Goal: Manage account settings

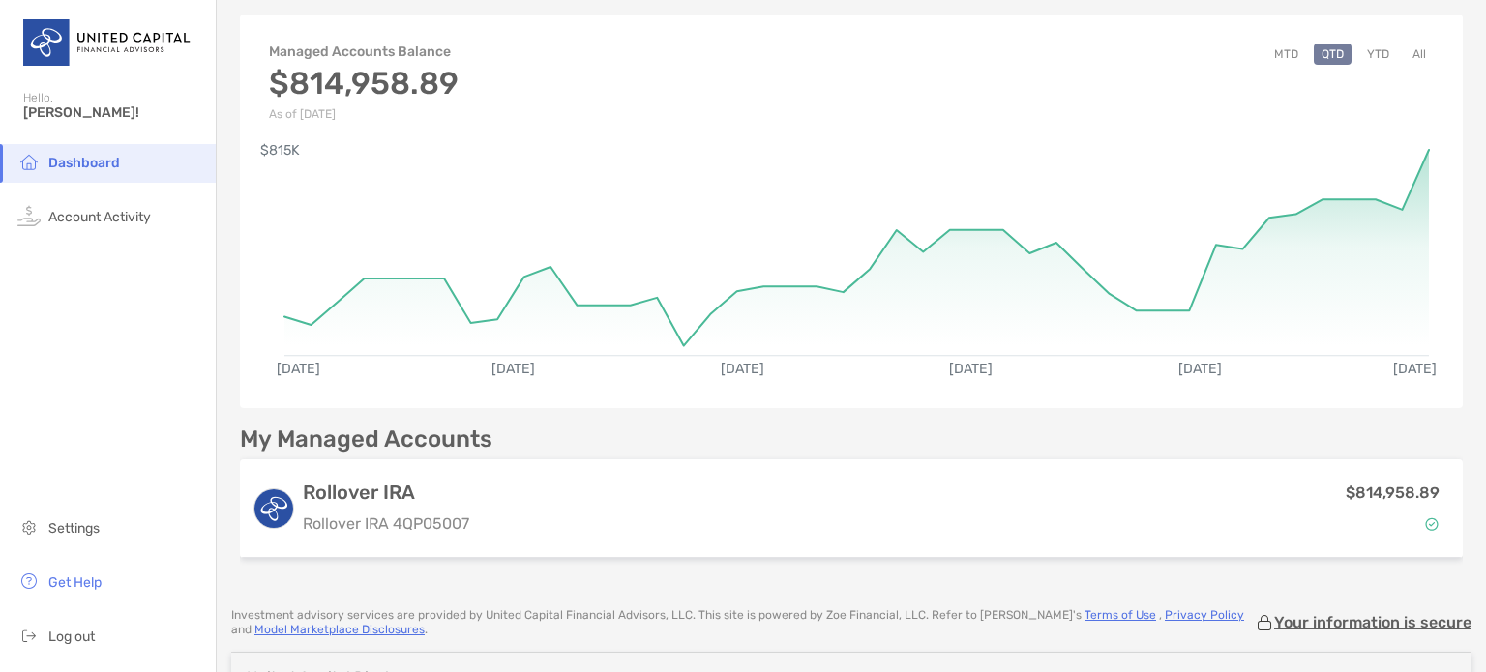
scroll to position [78, 0]
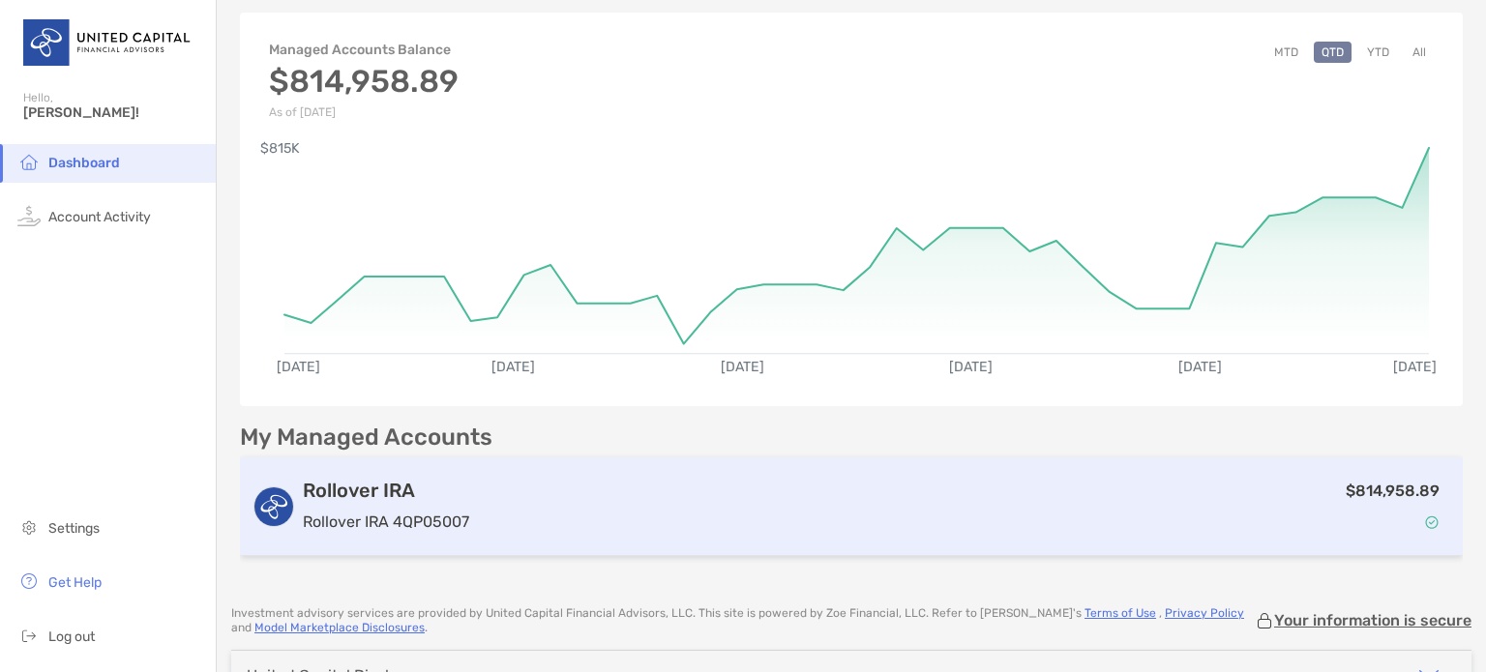
click at [432, 506] on div "Rollover IRA Rollover IRA 4QP05007" at bounding box center [386, 506] width 166 height 55
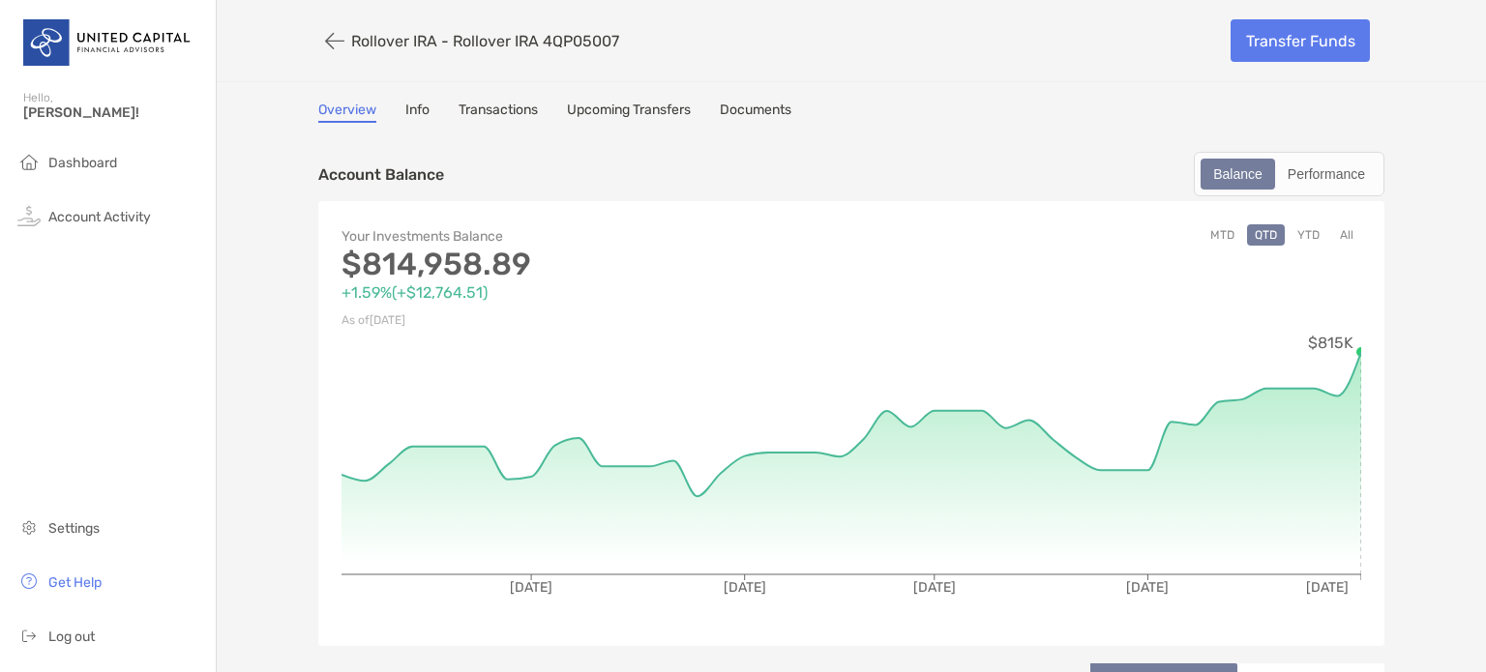
click at [1338, 233] on button "All" at bounding box center [1346, 234] width 29 height 21
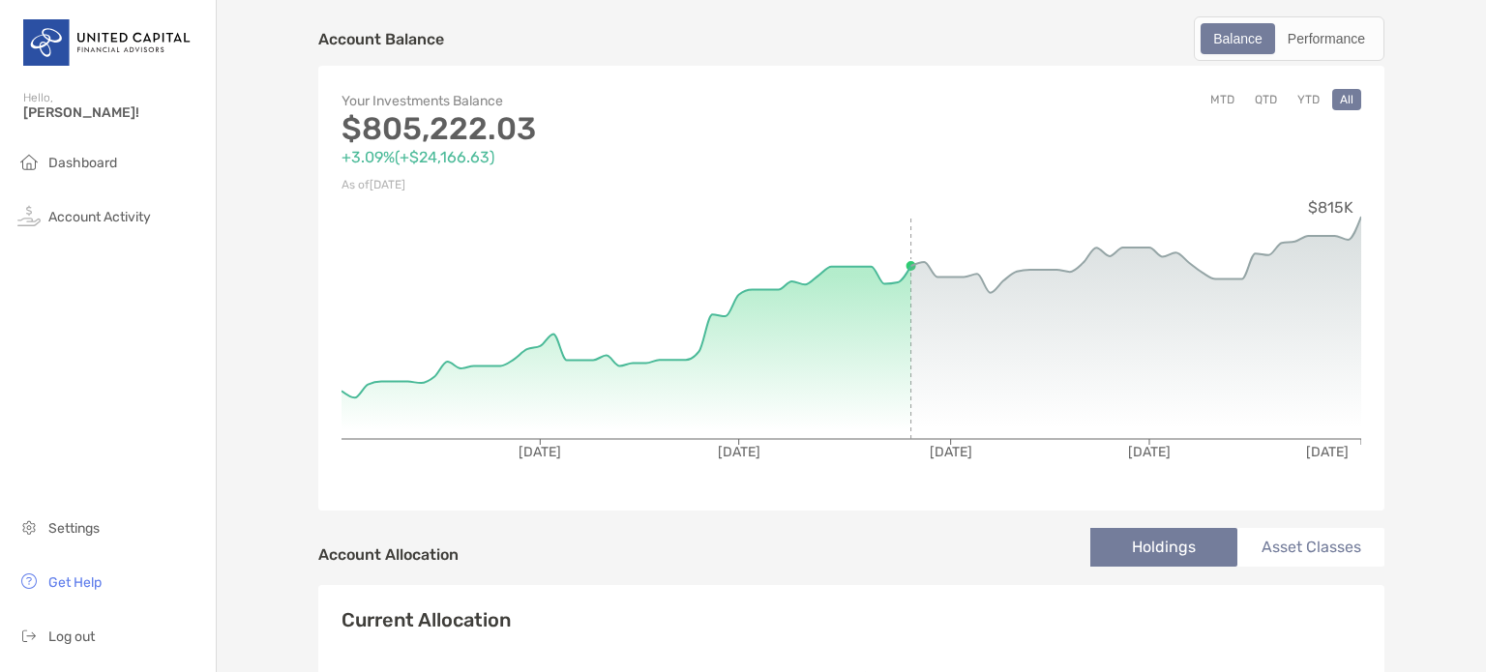
scroll to position [132, 0]
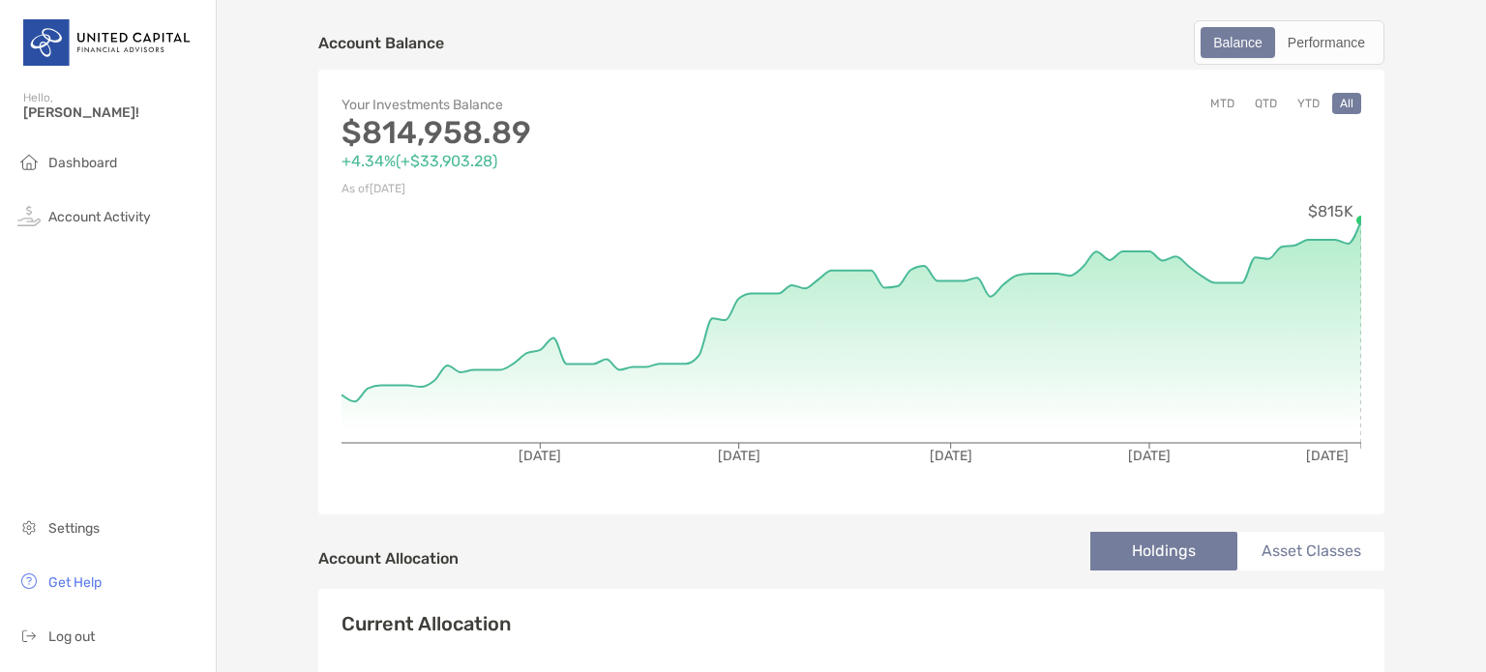
click at [1354, 217] on div "Your Investments Balance $814,958.89 +4.34% ( +$33,903.28 ) As of [DATE] MTD QT…" at bounding box center [851, 292] width 1066 height 445
click at [101, 521] on li "Settings" at bounding box center [108, 529] width 216 height 39
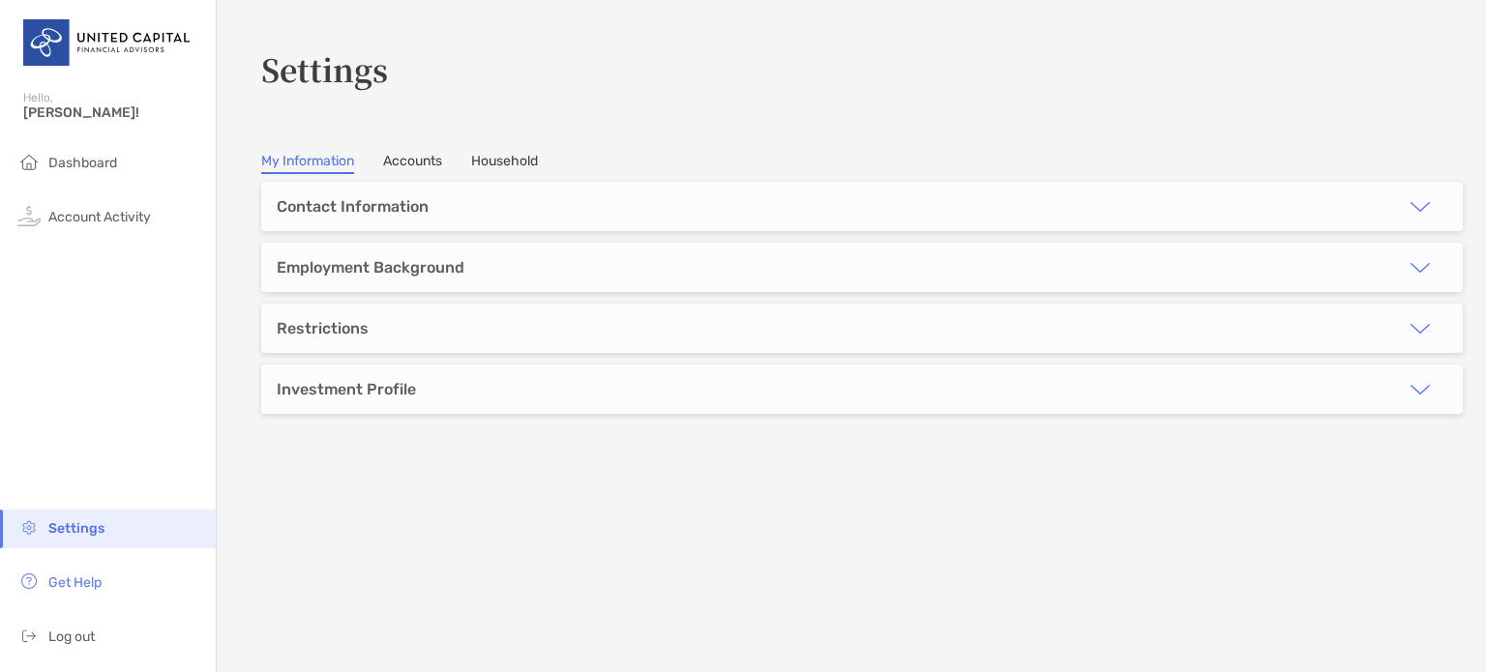
drag, startPoint x: 89, startPoint y: 628, endPoint x: 561, endPoint y: 487, distance: 492.8
click at [561, 487] on div "**********" at bounding box center [862, 375] width 1202 height 387
click at [77, 637] on span "Log out" at bounding box center [71, 637] width 46 height 16
